Goal: Task Accomplishment & Management: Use online tool/utility

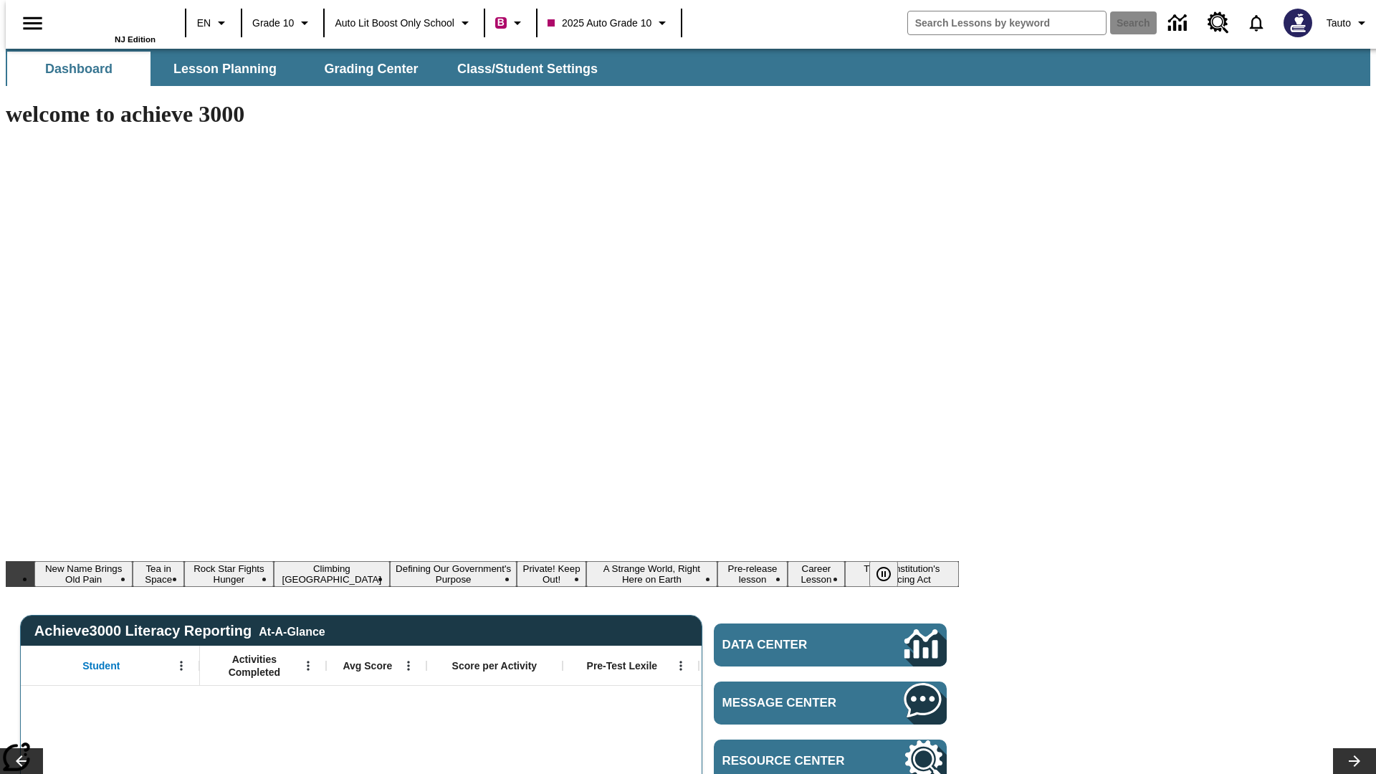
type input "-1"
click at [219, 69] on span "Lesson Planning" at bounding box center [224, 69] width 103 height 16
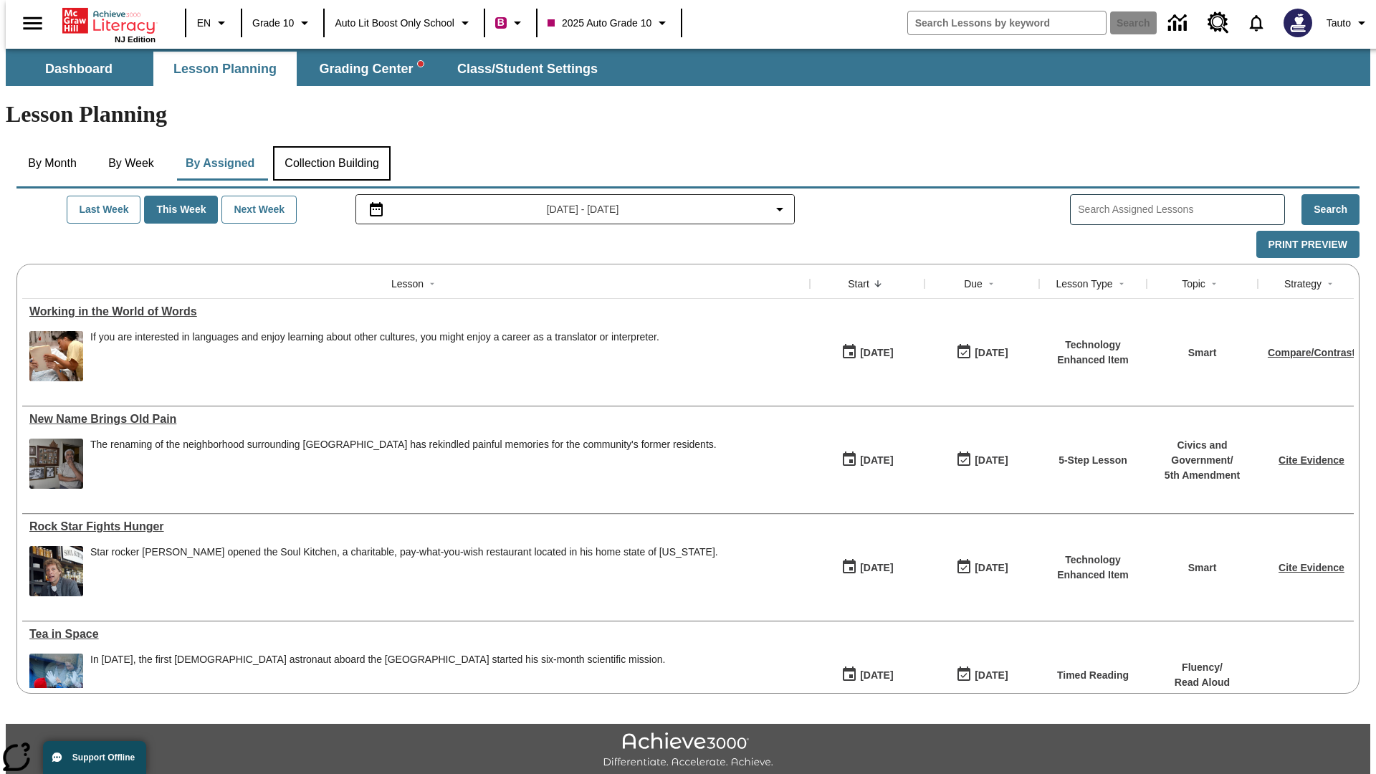
click at [330, 146] on button "Collection Building" at bounding box center [332, 163] width 118 height 34
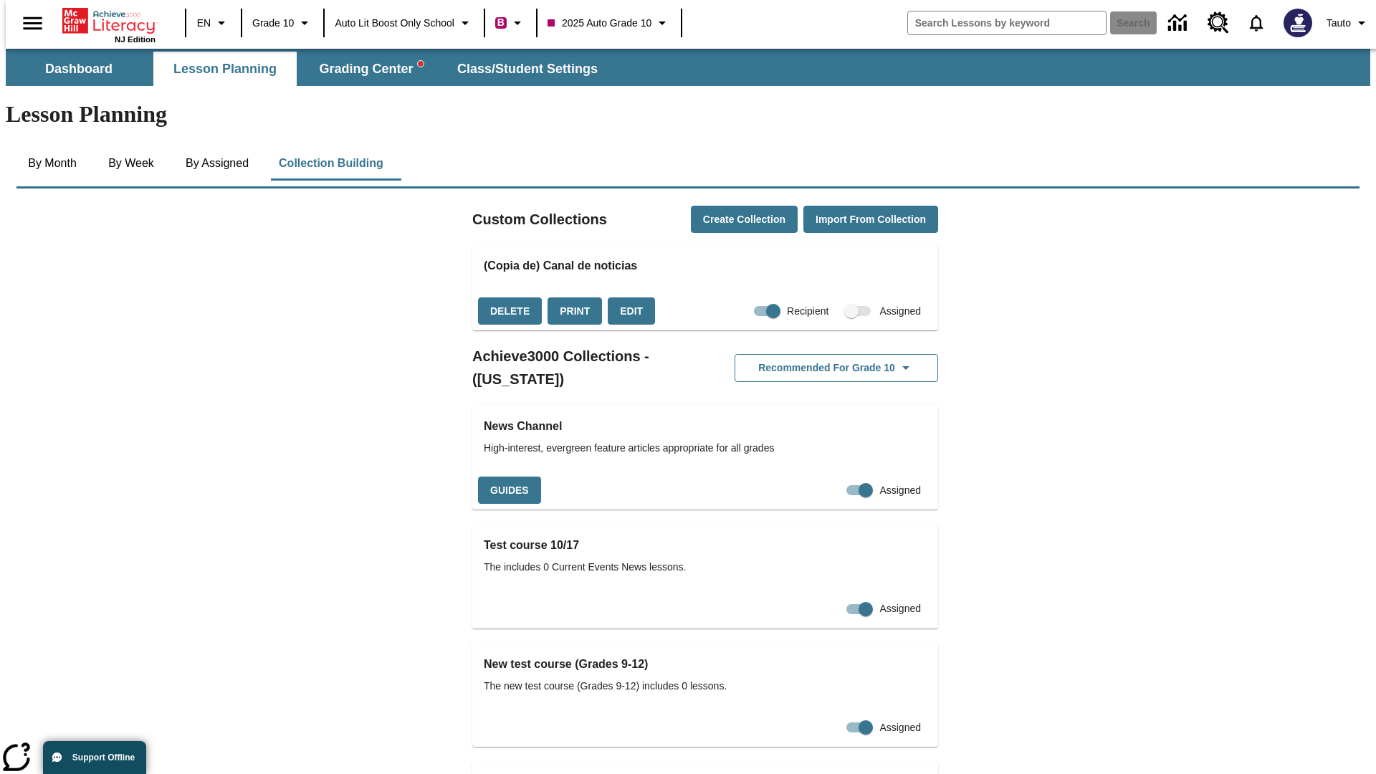
checkbox input "true"
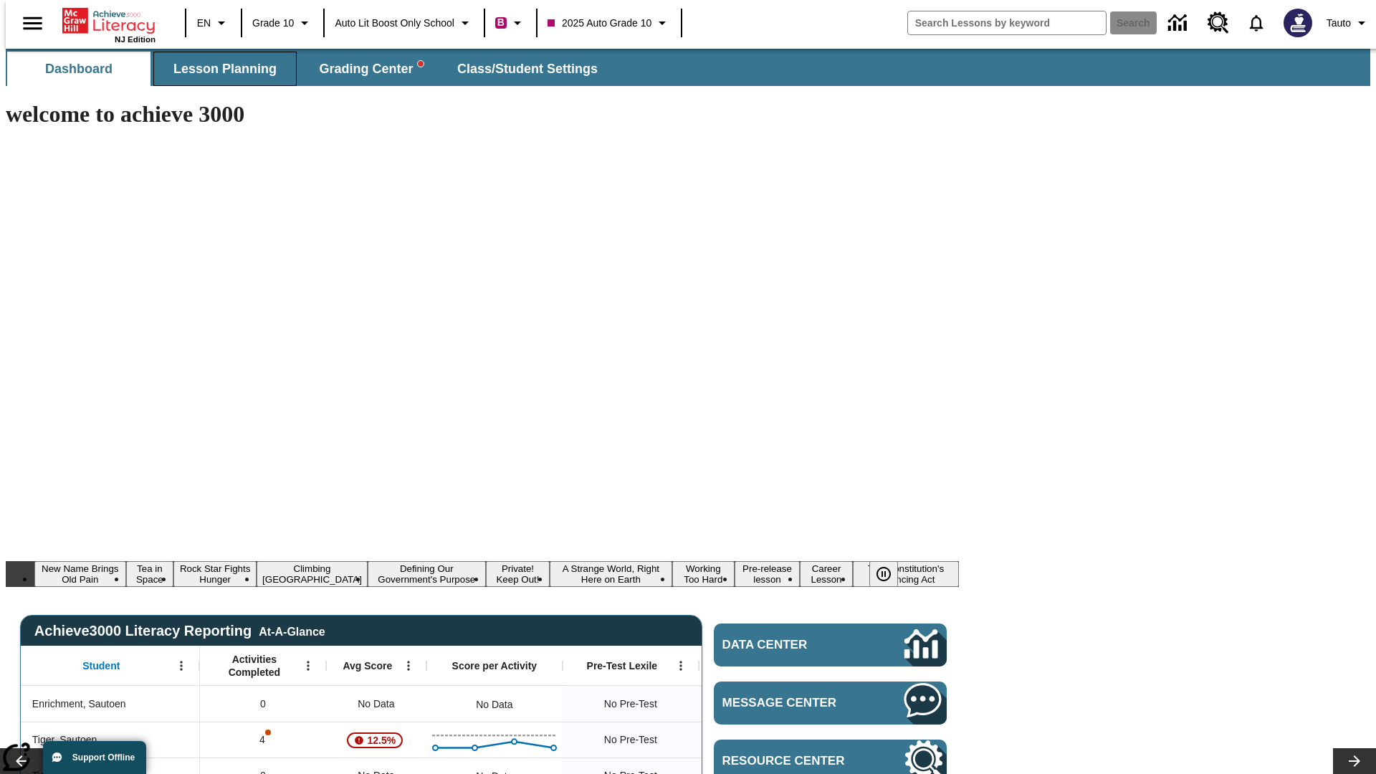
click at [219, 69] on span "Lesson Planning" at bounding box center [224, 69] width 103 height 16
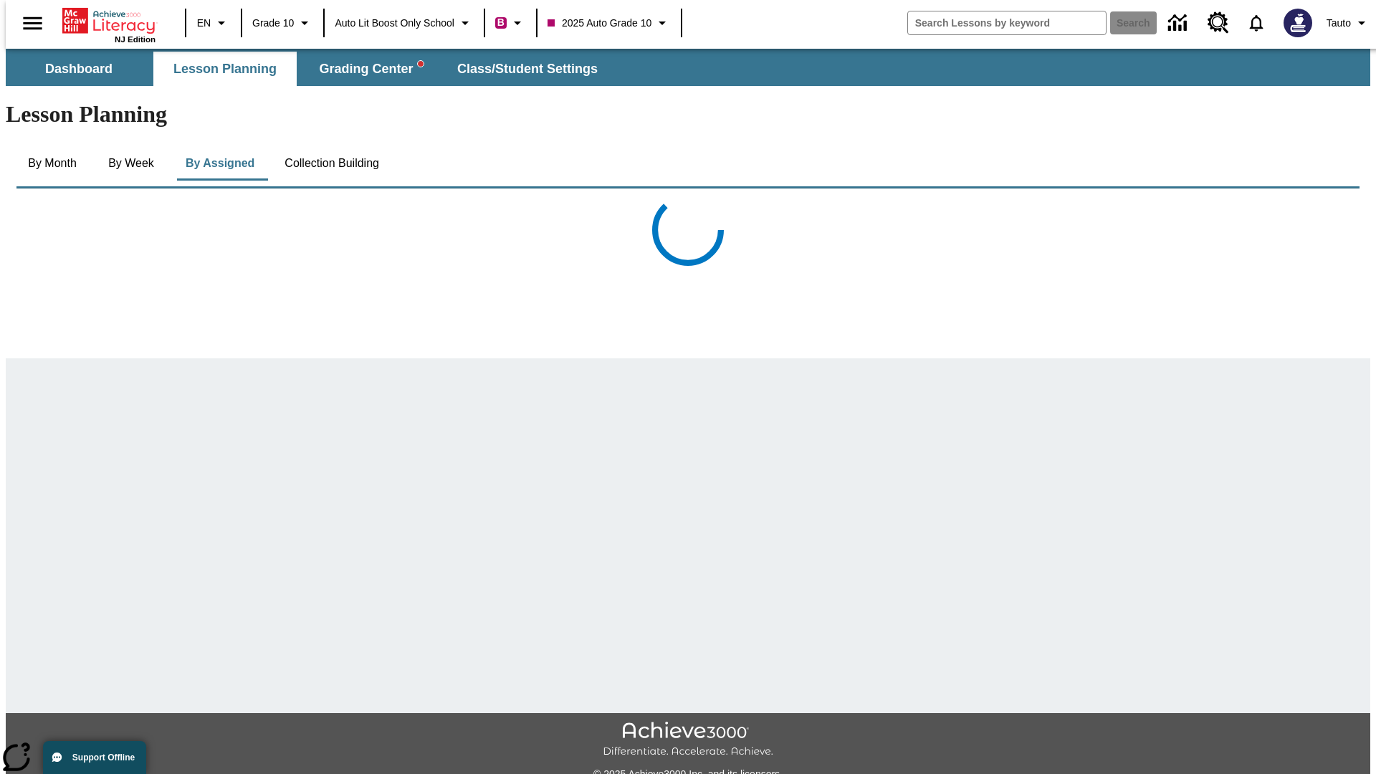
click at [330, 146] on button "Collection Building" at bounding box center [332, 163] width 118 height 34
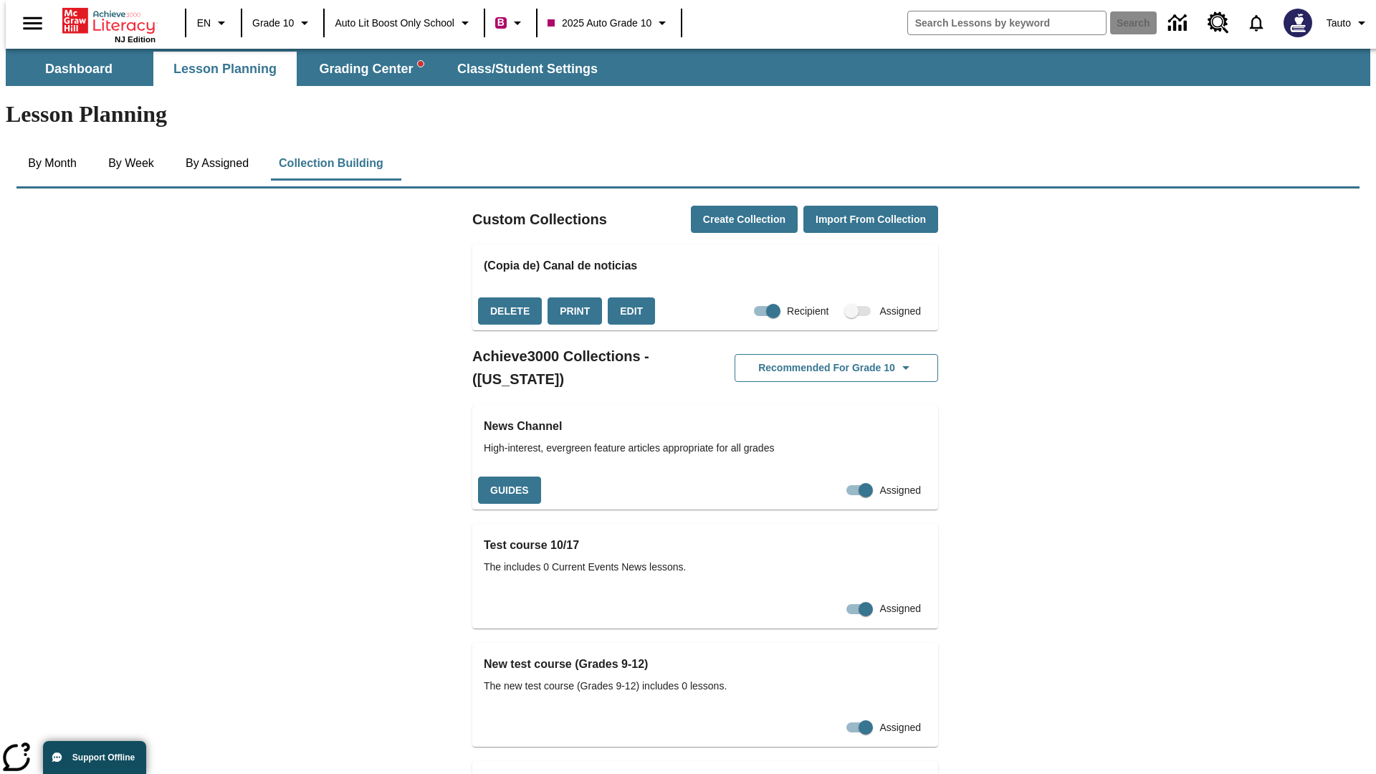
checkbox input "false"
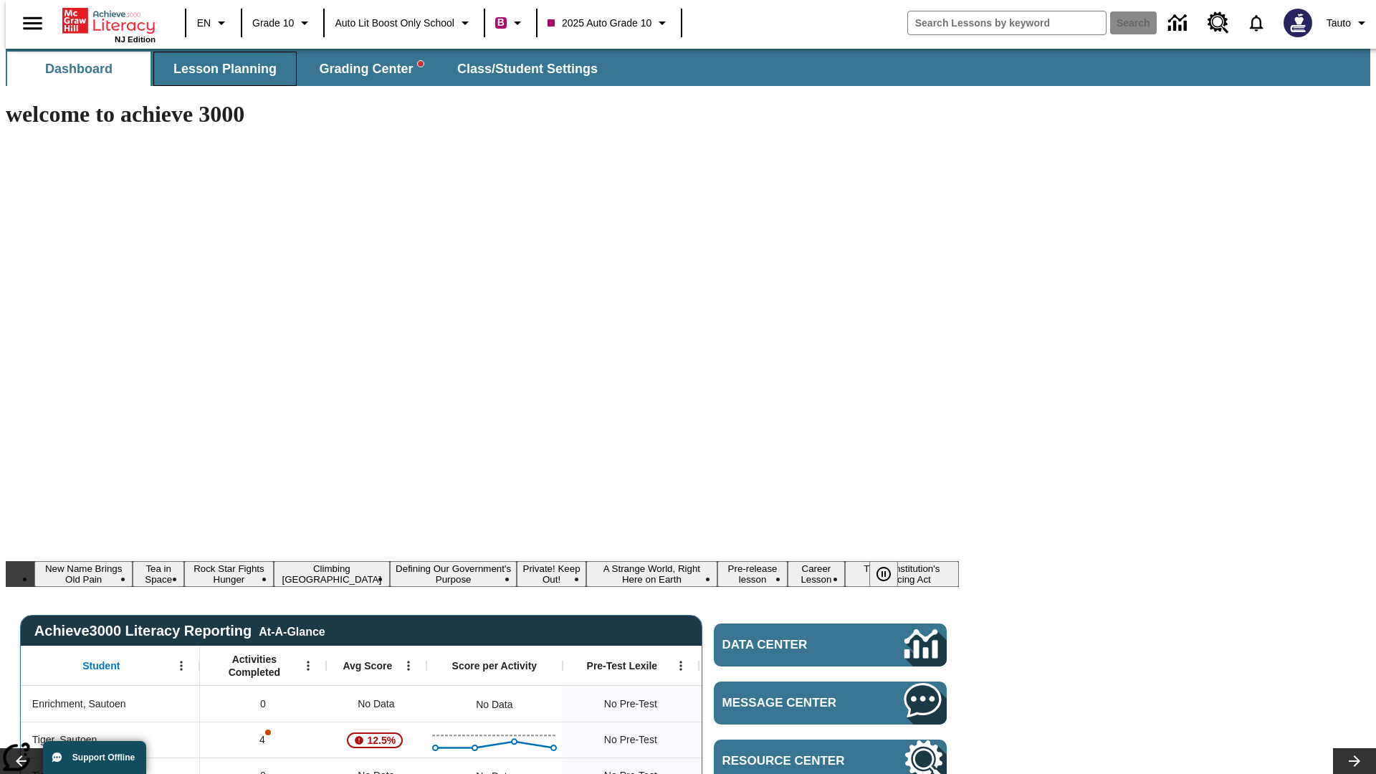
click at [219, 69] on span "Lesson Planning" at bounding box center [224, 69] width 103 height 16
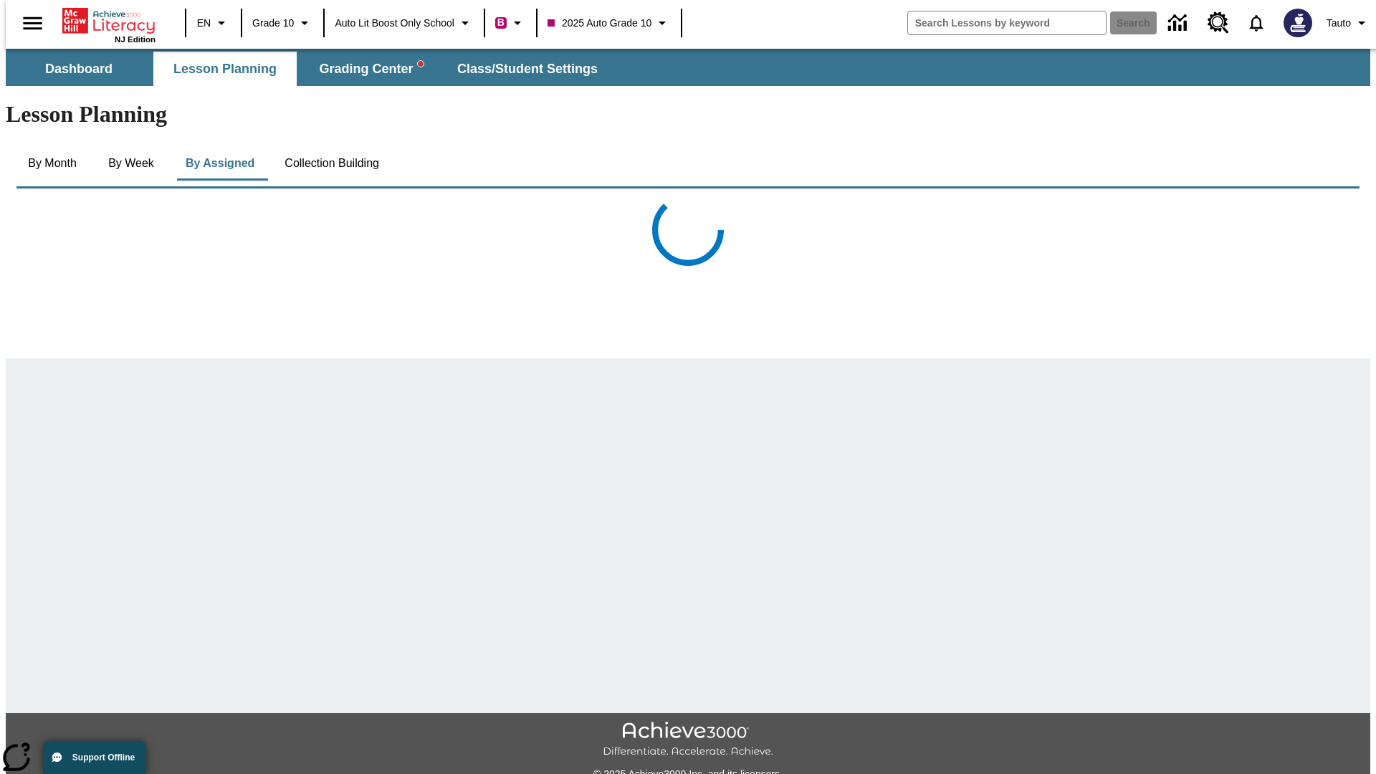
click at [330, 146] on button "Collection Building" at bounding box center [332, 163] width 118 height 34
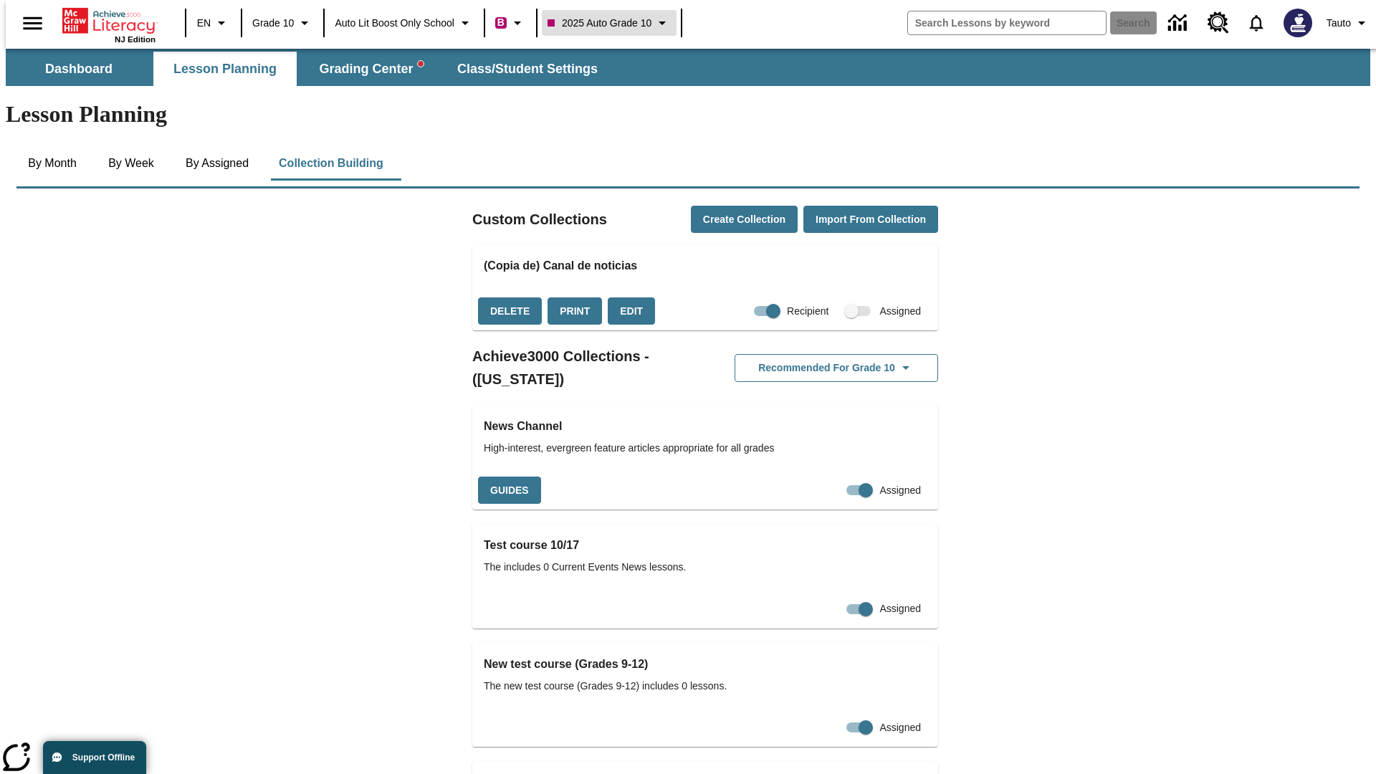
click at [610, 23] on span "2025 Auto Grade 10" at bounding box center [600, 23] width 104 height 15
